Goal: Transaction & Acquisition: Purchase product/service

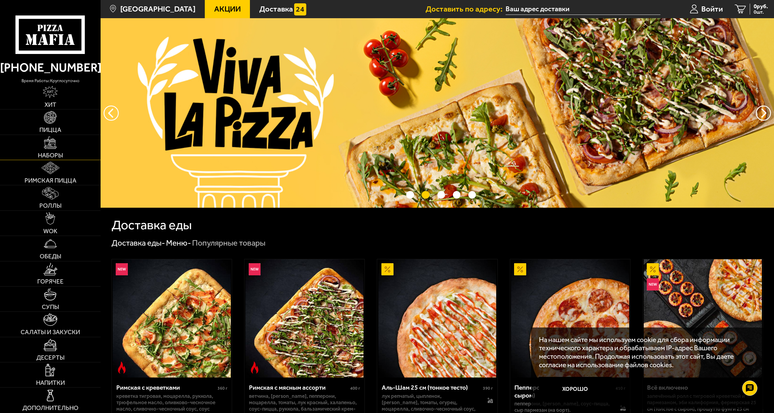
click at [50, 148] on img at bounding box center [50, 142] width 12 height 12
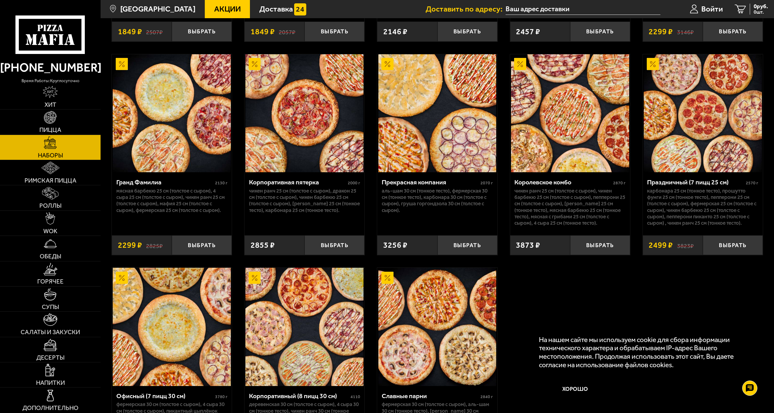
scroll to position [1061, 0]
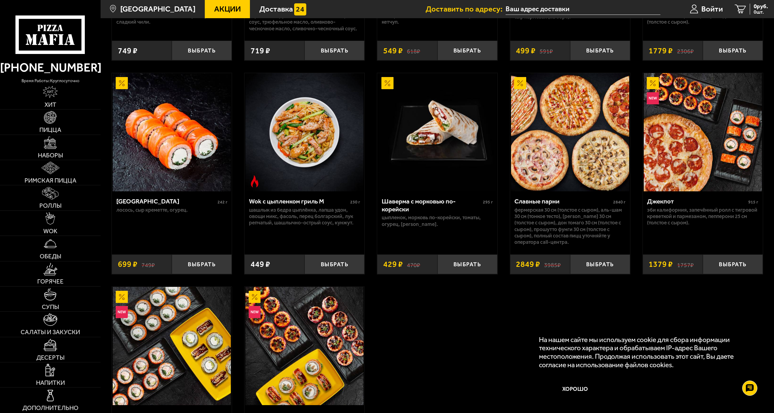
scroll to position [380, 0]
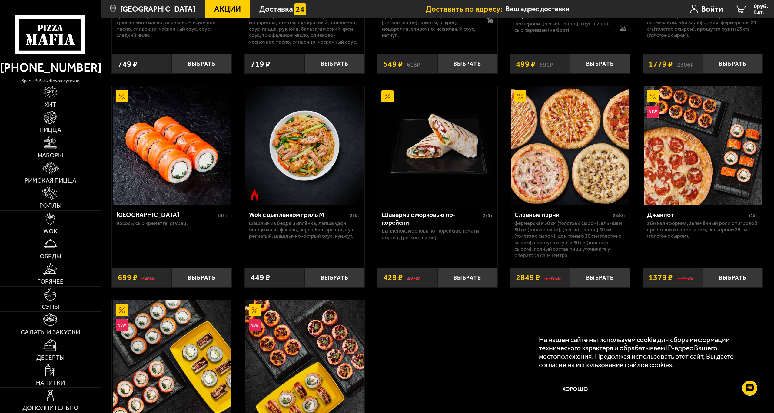
click at [567, 147] on img at bounding box center [570, 145] width 118 height 118
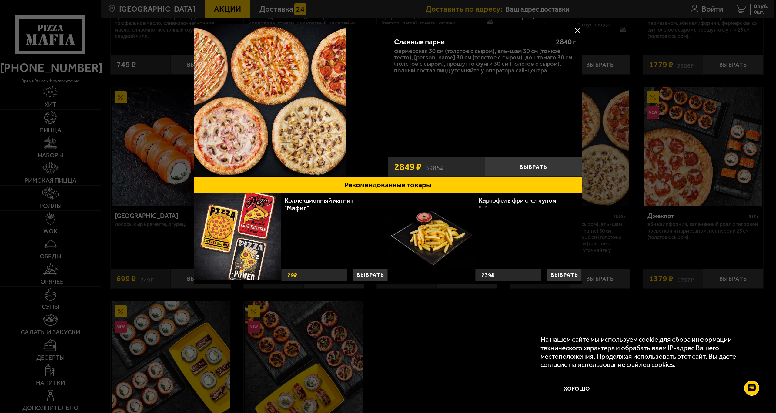
click at [446, 303] on div at bounding box center [388, 206] width 776 height 413
